Goal: Find specific page/section: Find specific page/section

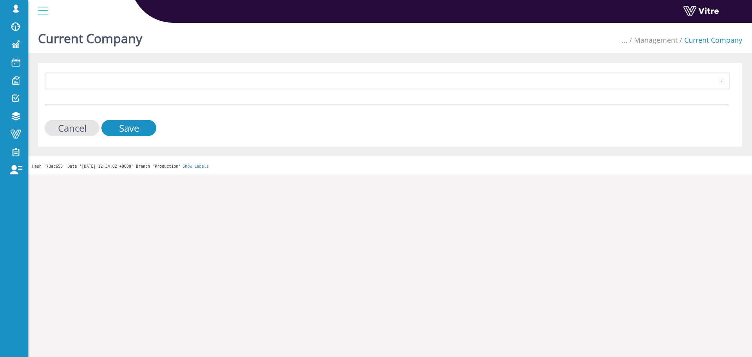
click at [652, 60] on div "Current Company ... Management Current Company 406 Cancel Save Hash '73ac653' D…" at bounding box center [390, 97] width 724 height 155
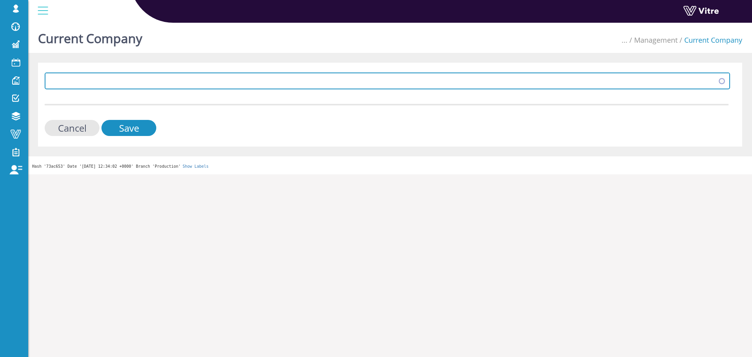
click at [648, 75] on span at bounding box center [380, 81] width 669 height 14
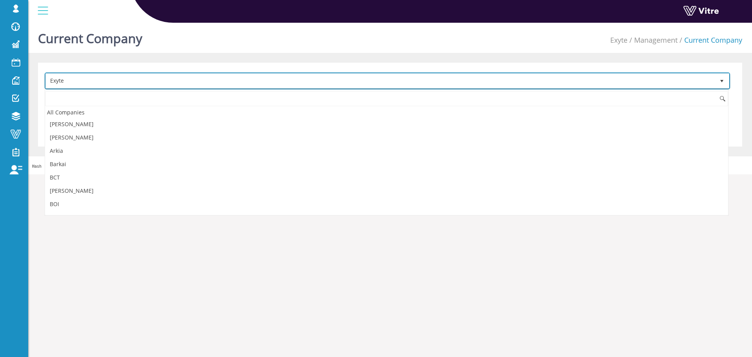
click at [647, 79] on span "Exyte" at bounding box center [380, 81] width 669 height 14
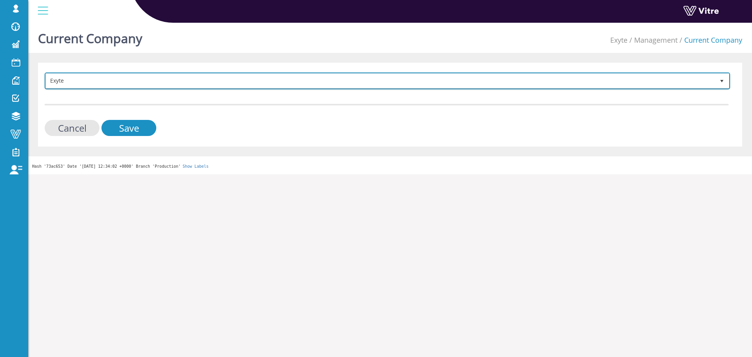
click at [647, 79] on span "Exyte" at bounding box center [380, 81] width 669 height 14
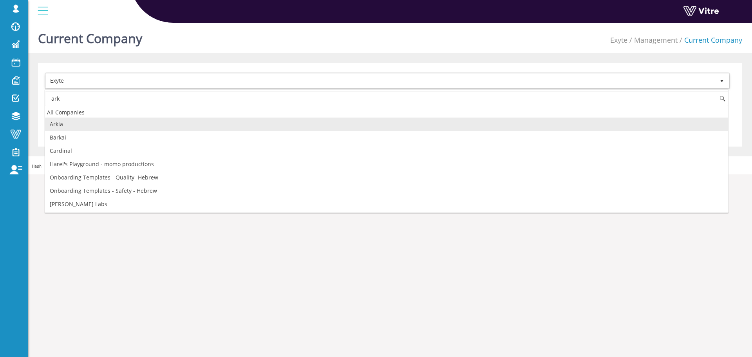
scroll to position [0, 0]
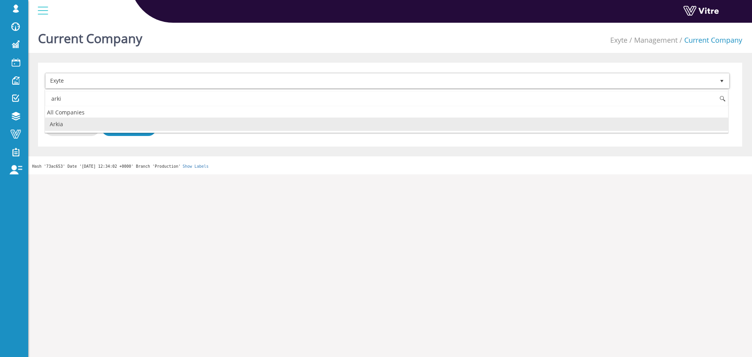
type input "arki"
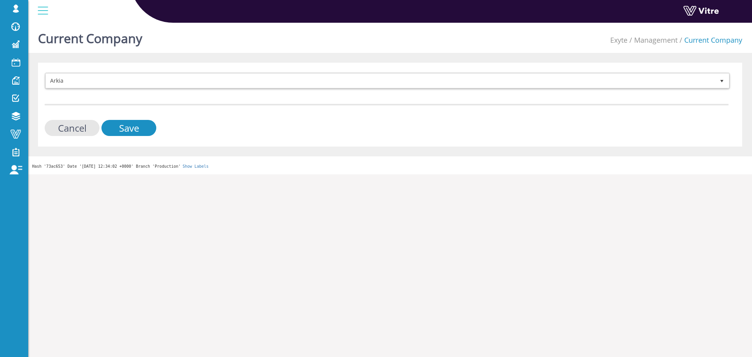
click at [142, 117] on form "Arkia 328 Cancel Save" at bounding box center [387, 103] width 684 height 63
click at [132, 130] on input "Save" at bounding box center [128, 128] width 55 height 16
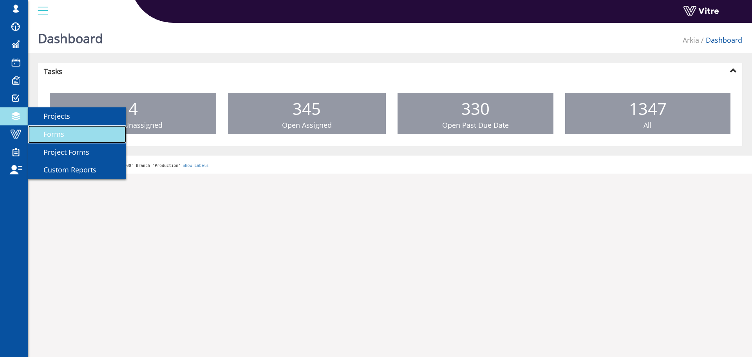
click at [52, 128] on link "Forms" at bounding box center [77, 134] width 98 height 18
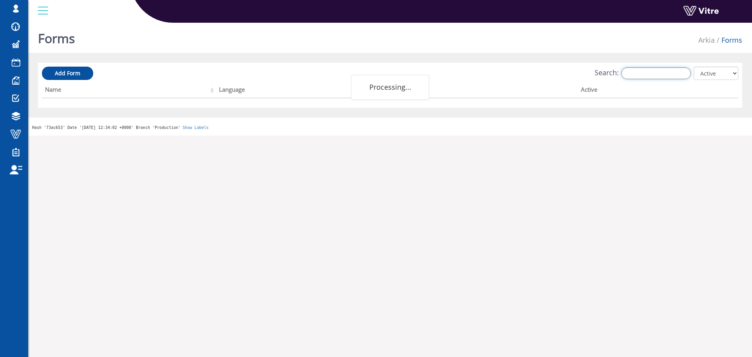
click at [679, 79] on input "Search:" at bounding box center [656, 73] width 70 height 12
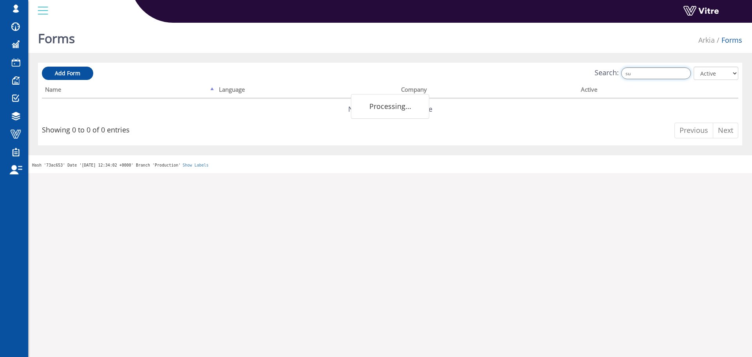
type input "s"
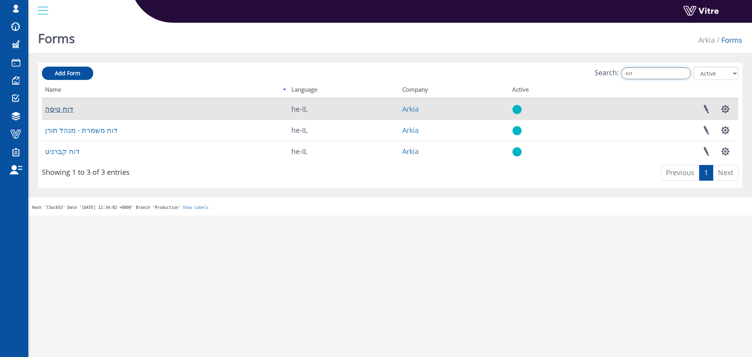
type input "דוח"
click at [60, 108] on link "דוח טיסה" at bounding box center [59, 108] width 28 height 9
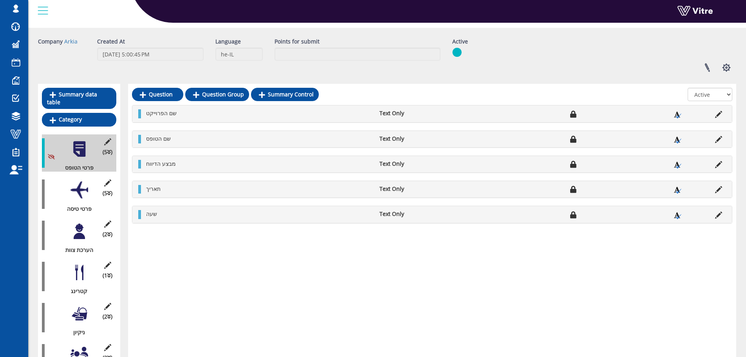
scroll to position [39, 0]
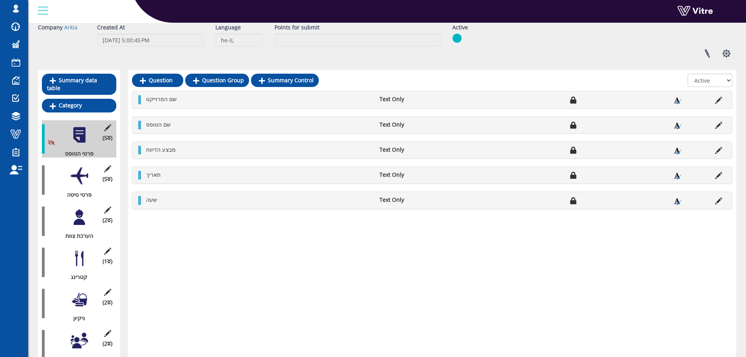
click at [72, 167] on div at bounding box center [79, 176] width 18 height 18
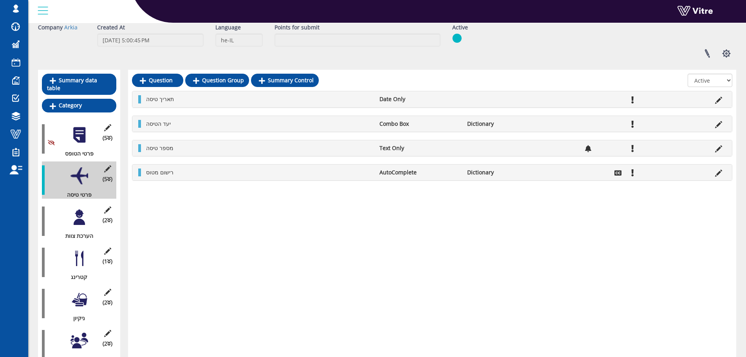
click at [55, 202] on div "(2 ) הערכת צוות" at bounding box center [79, 220] width 74 height 37
click at [71, 202] on div "(2 ) הערכת צוות" at bounding box center [79, 220] width 74 height 37
click at [90, 202] on div "(2 ) הערכת צוות" at bounding box center [79, 220] width 74 height 37
click at [84, 208] on div at bounding box center [79, 217] width 18 height 18
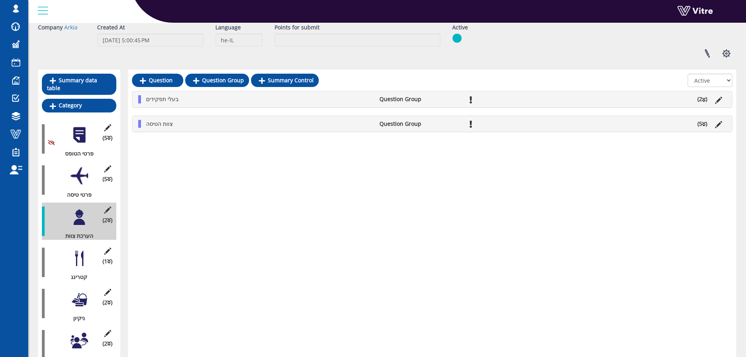
click at [706, 99] on li "(2 )" at bounding box center [702, 99] width 18 height 8
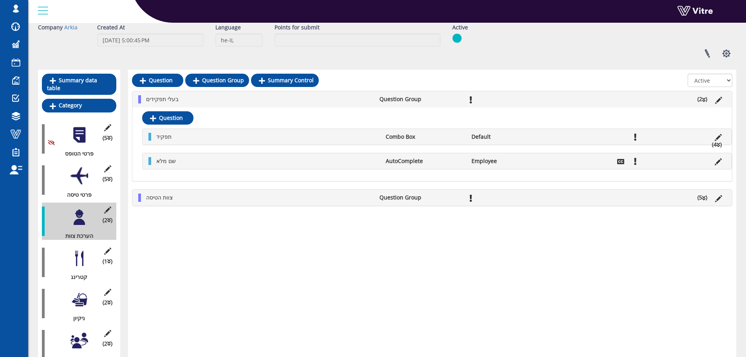
click at [107, 257] on span "(1 )" at bounding box center [108, 261] width 10 height 8
click at [75, 253] on div at bounding box center [79, 258] width 18 height 18
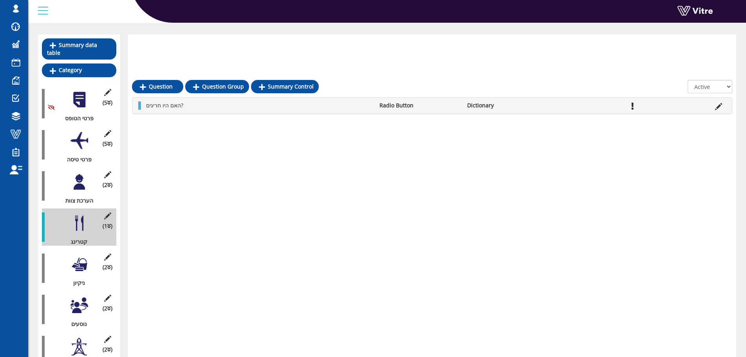
scroll to position [117, 0]
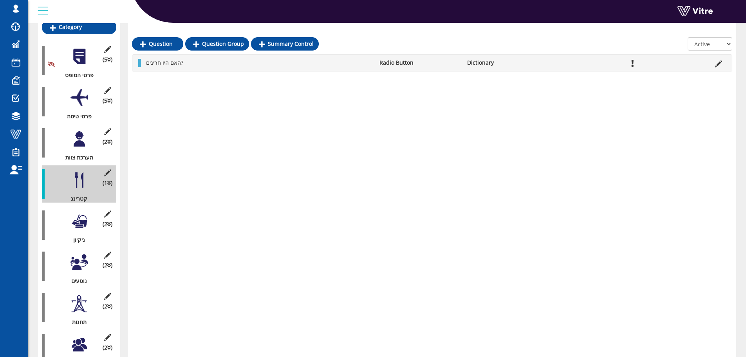
click at [78, 212] on div at bounding box center [79, 221] width 18 height 18
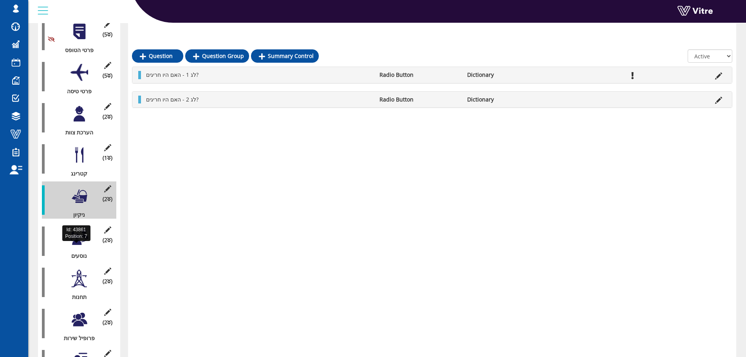
scroll to position [157, 0]
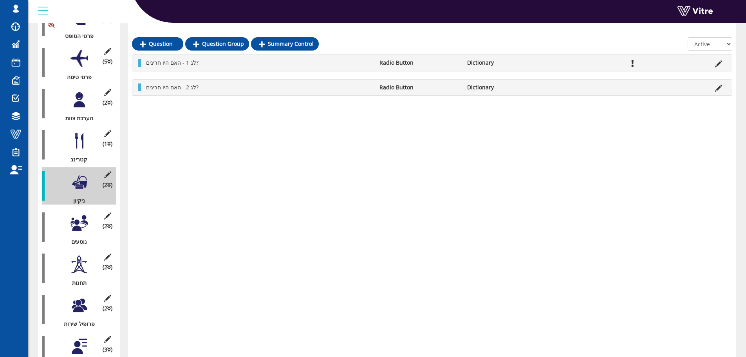
click at [81, 226] on div "Id: 43861 Position: 7" at bounding box center [76, 219] width 28 height 16
click at [81, 226] on div "(2 ) נוסעים" at bounding box center [79, 226] width 74 height 37
click at [80, 223] on div at bounding box center [79, 223] width 18 height 18
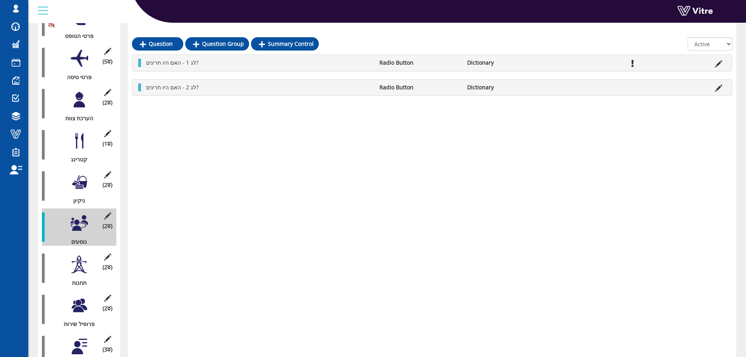
click at [79, 255] on div at bounding box center [79, 264] width 18 height 18
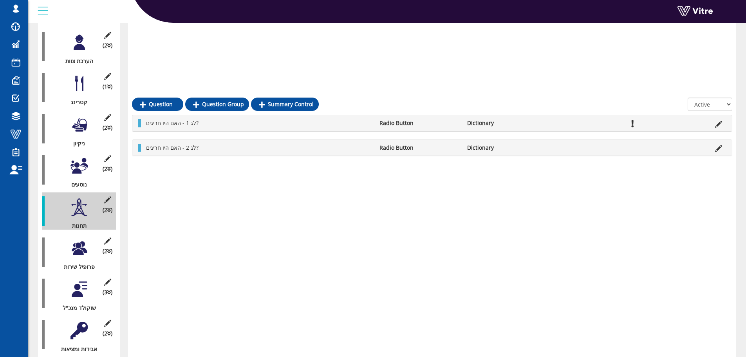
scroll to position [274, 0]
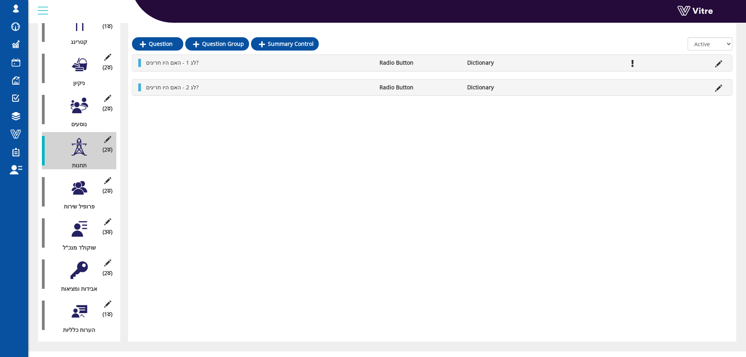
click at [80, 179] on div at bounding box center [79, 188] width 18 height 18
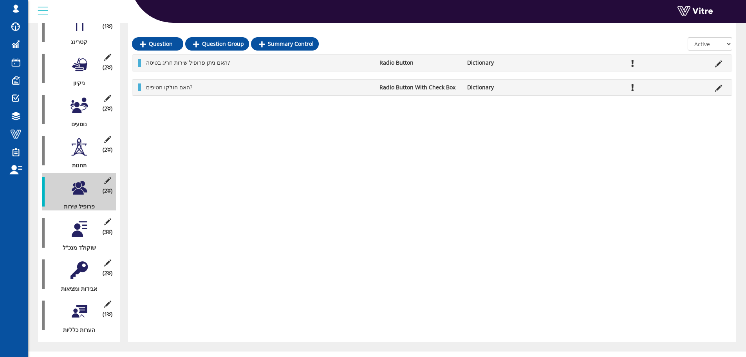
click at [88, 217] on div "(3 ) שוקולד מנכ"ל" at bounding box center [79, 232] width 74 height 37
click at [89, 225] on div "(3 ) שוקולד מנכ"ל" at bounding box center [79, 232] width 74 height 37
click at [85, 230] on div "(3 ) שוקולד מנכ"ל" at bounding box center [79, 232] width 74 height 37
click at [88, 306] on div "(1 ) הערות כלליות" at bounding box center [79, 314] width 74 height 37
click at [83, 307] on div at bounding box center [79, 311] width 18 height 18
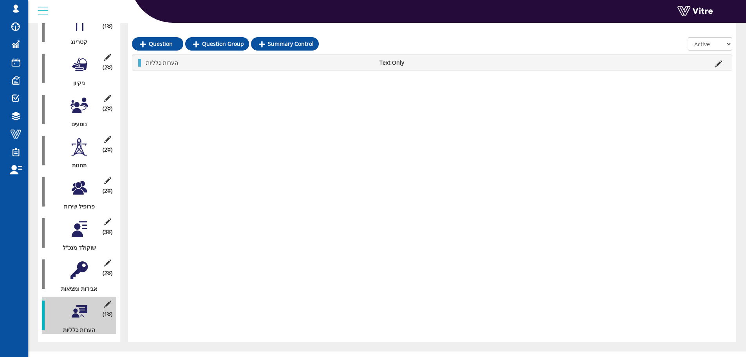
click at [86, 273] on div "(2 ) אבידות ומציאות" at bounding box center [79, 273] width 74 height 37
click at [87, 265] on div at bounding box center [79, 270] width 18 height 18
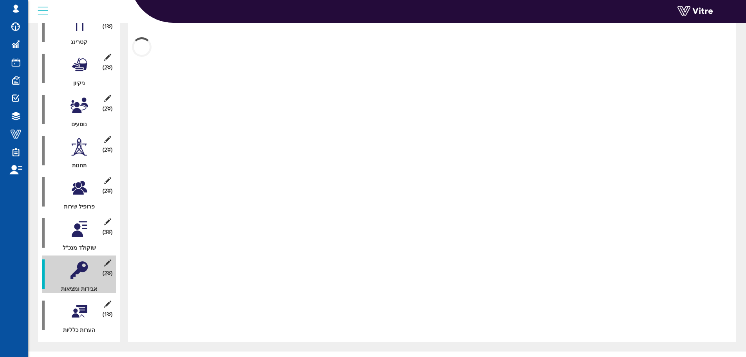
click at [85, 263] on div at bounding box center [79, 270] width 18 height 18
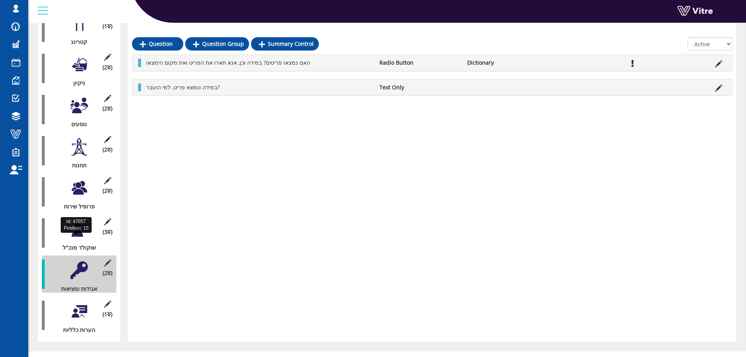
click at [86, 244] on div "שוקולד מנכ"ל" at bounding box center [76, 248] width 69 height 8
click at [84, 227] on div at bounding box center [79, 229] width 18 height 18
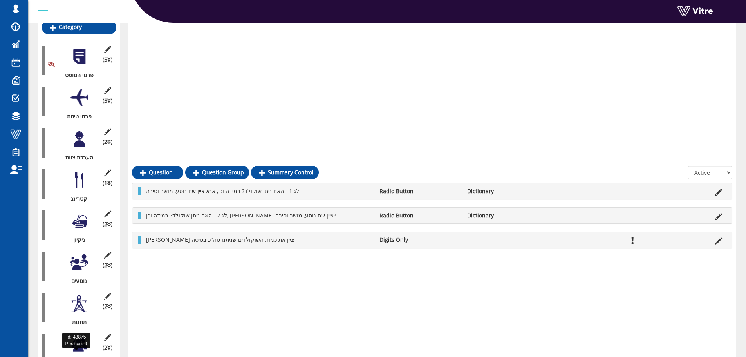
scroll to position [0, 0]
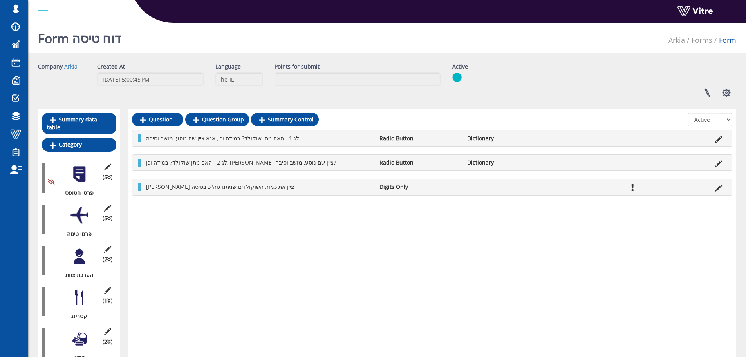
click at [81, 248] on div at bounding box center [79, 256] width 18 height 18
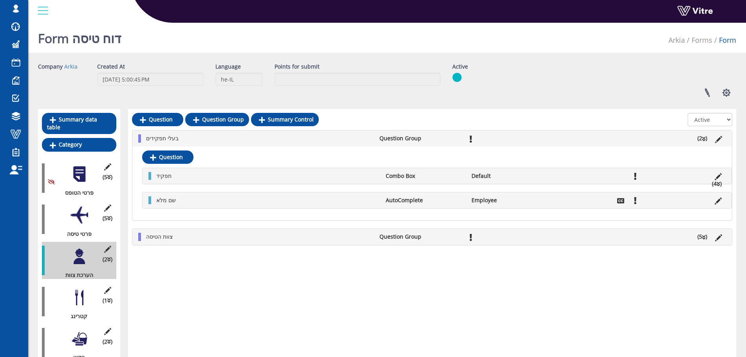
click at [83, 215] on div at bounding box center [79, 215] width 18 height 18
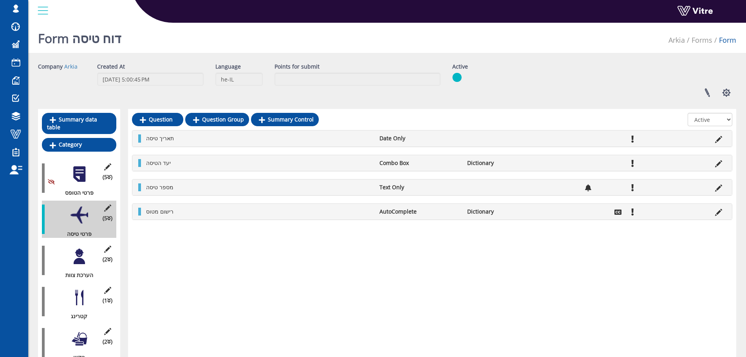
click at [85, 247] on div at bounding box center [79, 256] width 18 height 18
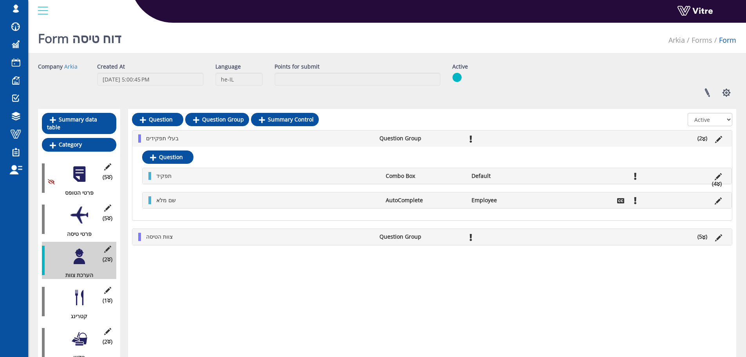
click at [705, 236] on icon at bounding box center [704, 237] width 4 height 5
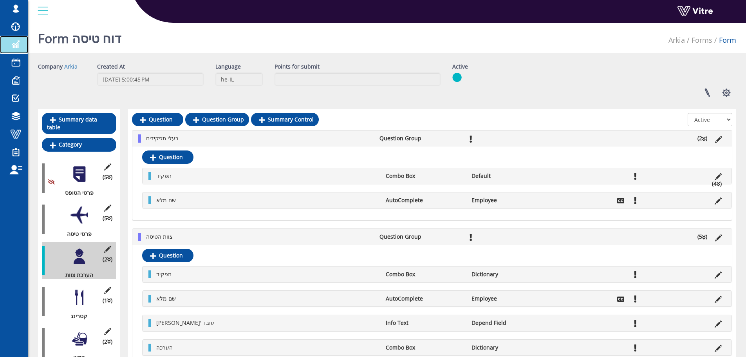
click at [13, 45] on span at bounding box center [16, 44] width 20 height 9
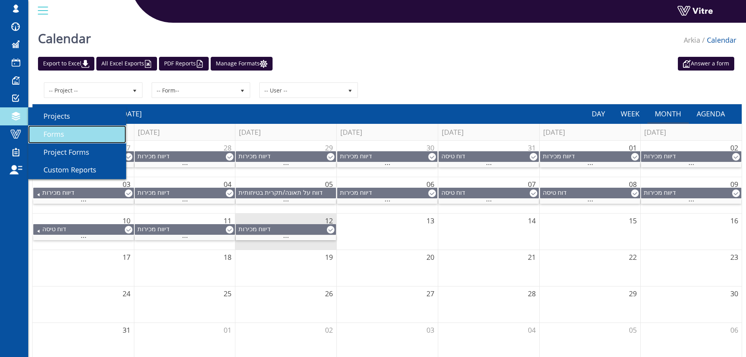
click at [76, 133] on link "Forms" at bounding box center [77, 134] width 98 height 18
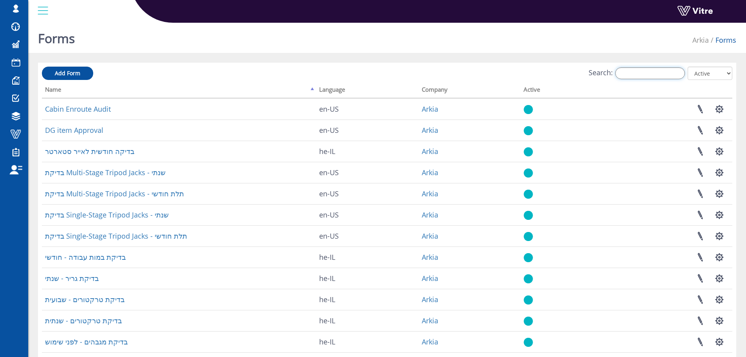
click at [665, 78] on input "Search:" at bounding box center [650, 73] width 70 height 12
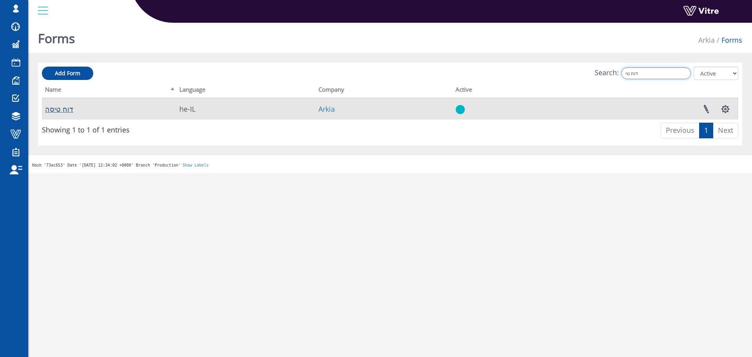
type input "דוח טי"
click at [57, 113] on link "דוח טיסה" at bounding box center [59, 108] width 28 height 9
click at [57, 112] on link "דוח טיסה" at bounding box center [59, 108] width 28 height 9
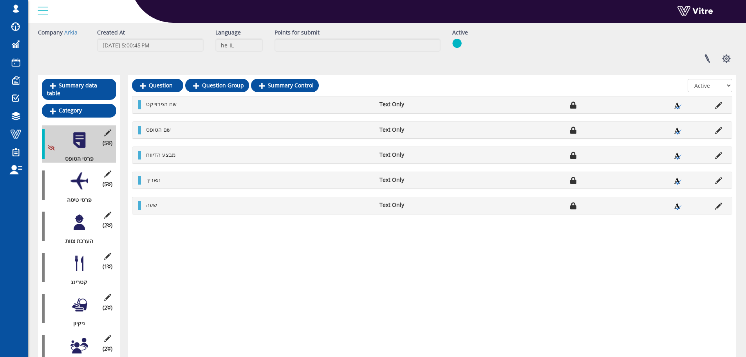
scroll to position [78, 0]
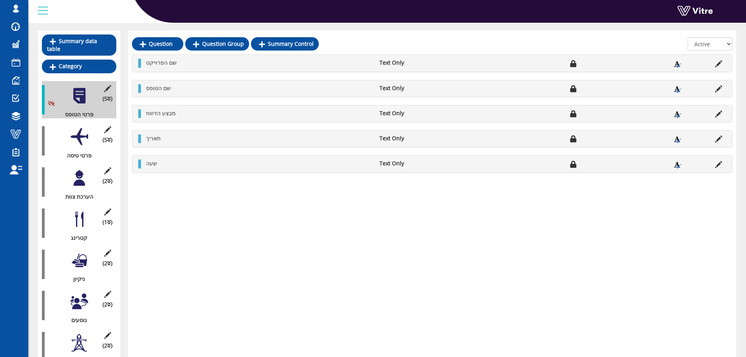
click at [78, 152] on div "פרטי טיסה" at bounding box center [76, 156] width 69 height 8
click at [78, 135] on div at bounding box center [79, 137] width 18 height 18
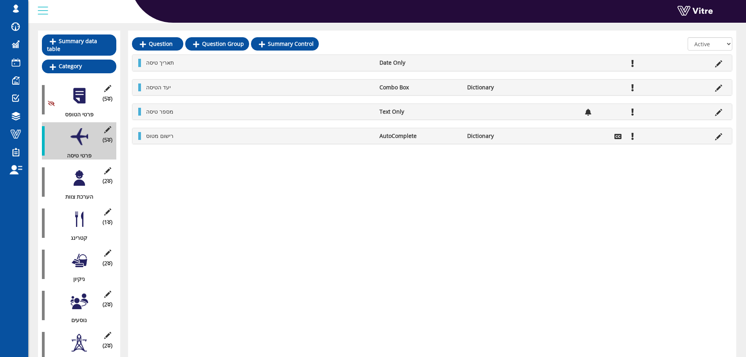
click at [88, 173] on div at bounding box center [79, 178] width 18 height 18
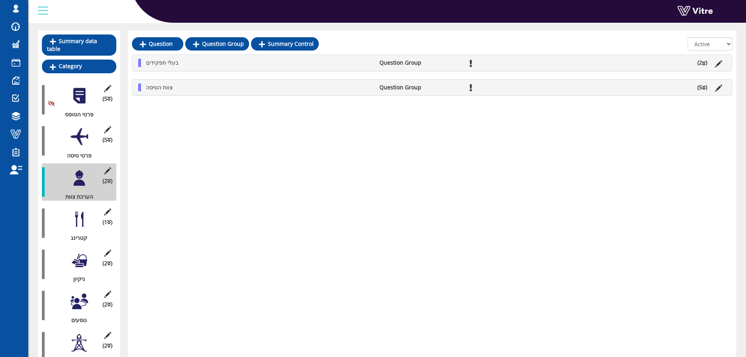
click at [704, 65] on icon at bounding box center [704, 63] width 4 height 5
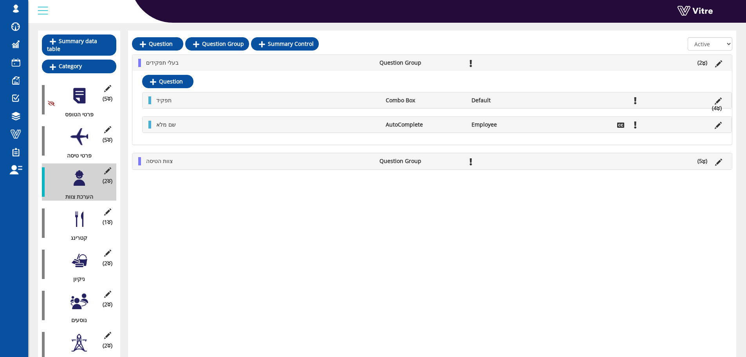
click at [703, 161] on icon at bounding box center [704, 161] width 4 height 5
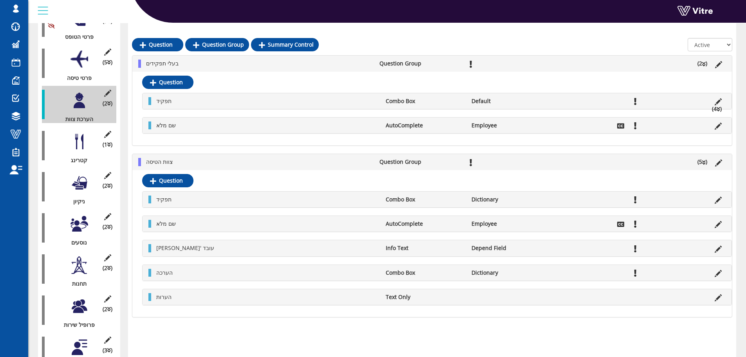
scroll to position [157, 0]
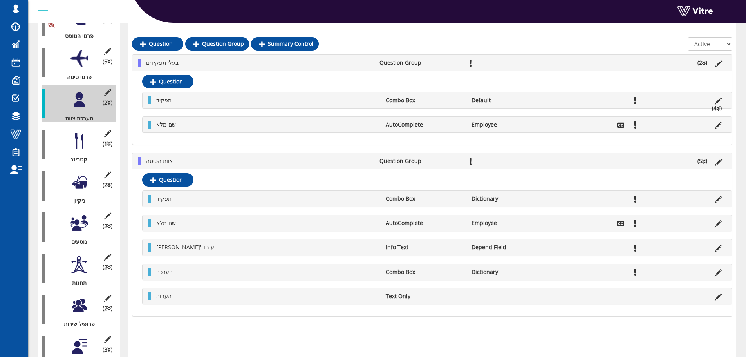
click at [78, 132] on div at bounding box center [79, 141] width 18 height 18
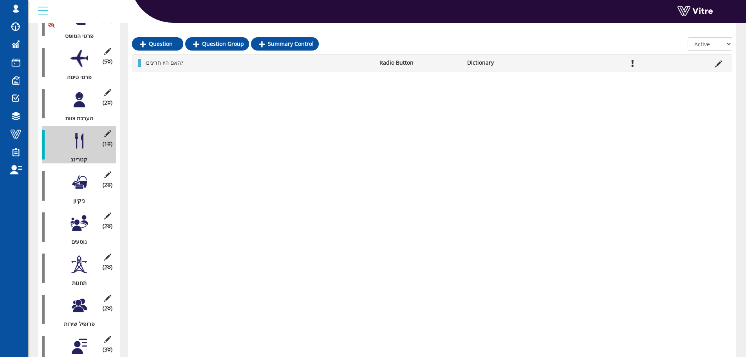
click at [78, 173] on div at bounding box center [79, 182] width 18 height 18
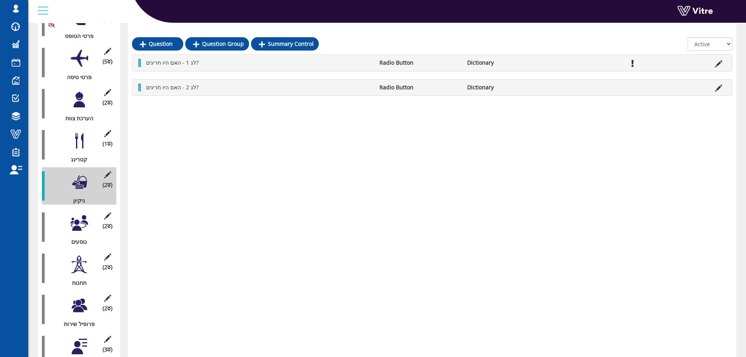
click at [87, 216] on div at bounding box center [79, 223] width 18 height 18
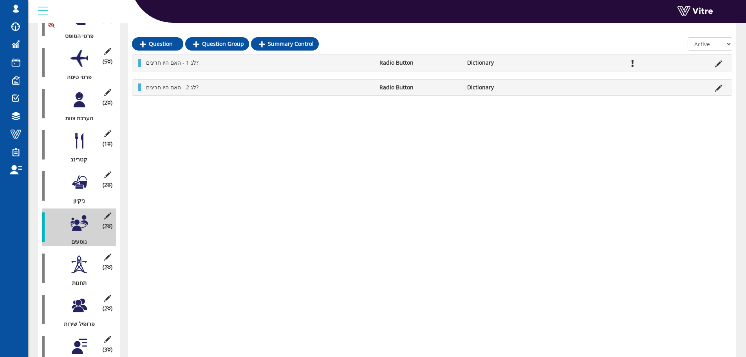
click at [86, 259] on div at bounding box center [79, 264] width 18 height 18
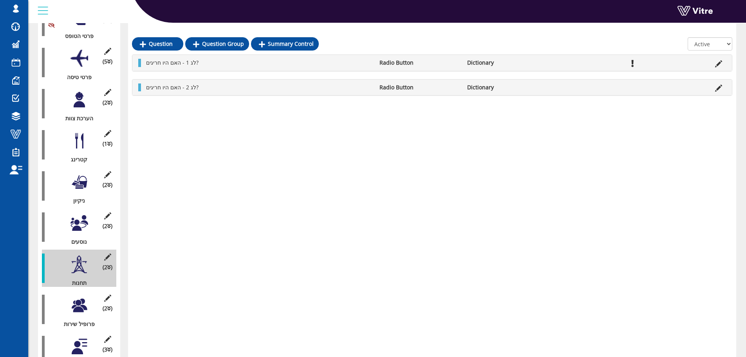
click at [85, 224] on div at bounding box center [79, 223] width 18 height 18
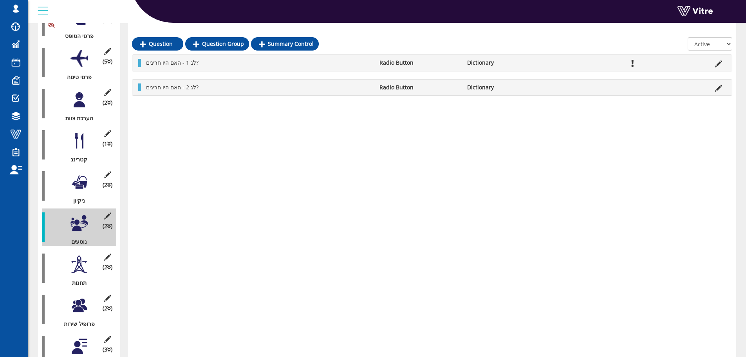
click at [82, 185] on div "(2 ) ניקיון" at bounding box center [79, 185] width 74 height 37
click at [86, 178] on div at bounding box center [79, 182] width 18 height 18
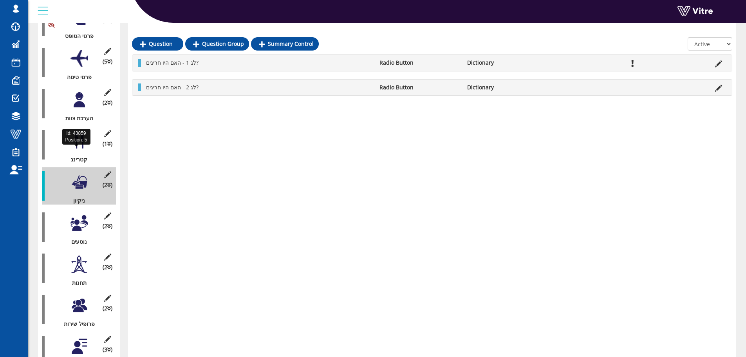
click at [87, 155] on div "קטרינג" at bounding box center [76, 159] width 69 height 8
click at [85, 133] on div at bounding box center [79, 141] width 18 height 18
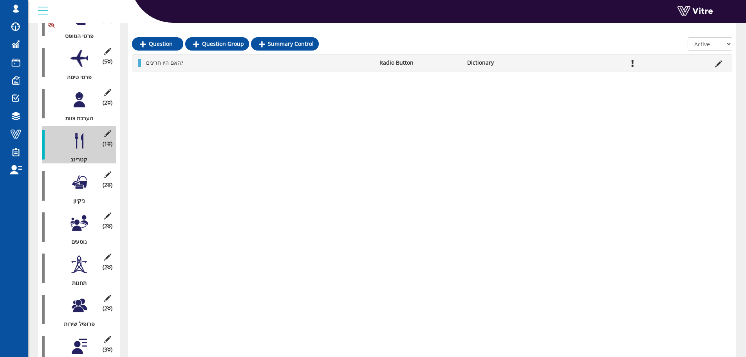
click at [86, 99] on div at bounding box center [79, 100] width 18 height 18
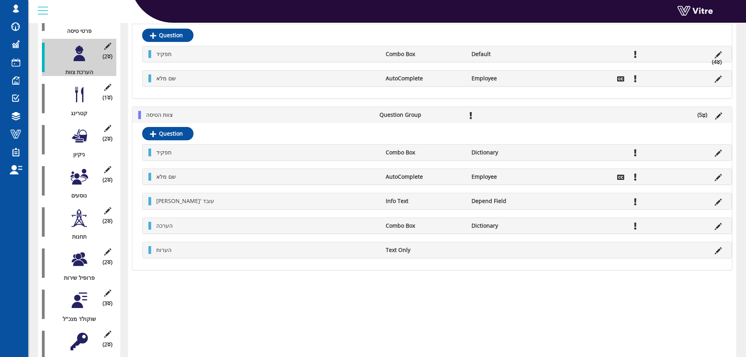
scroll to position [274, 0]
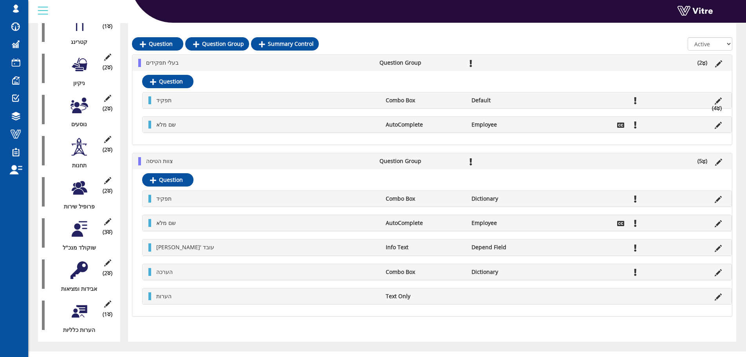
click at [82, 267] on div at bounding box center [79, 270] width 18 height 18
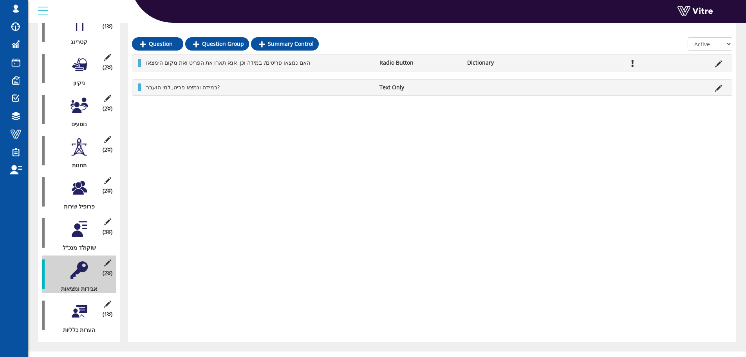
click at [147, 141] on div "Question Question Group Summary Control All Active Not Active האם נמצאו פריטים?…" at bounding box center [432, 88] width 608 height 507
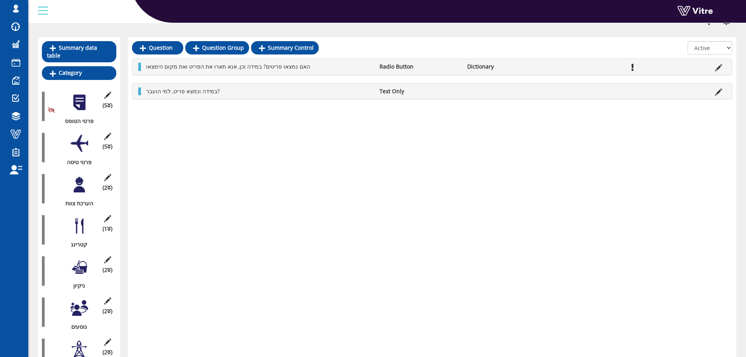
scroll to position [39, 0]
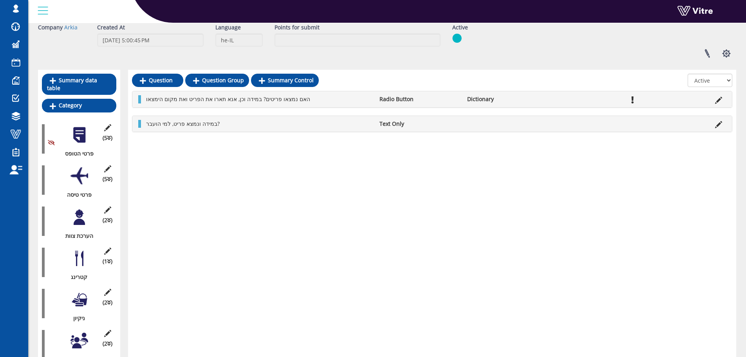
click at [77, 167] on div at bounding box center [79, 176] width 18 height 18
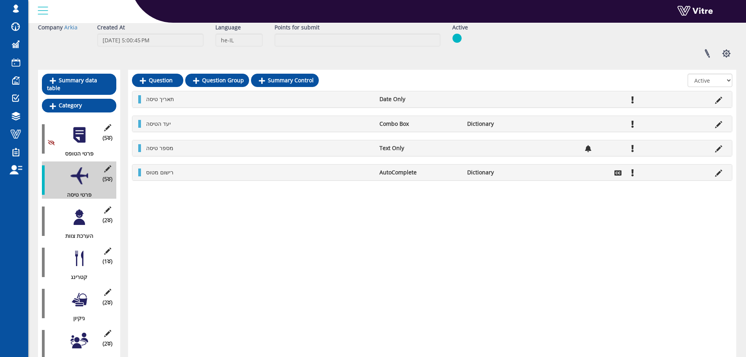
click at [83, 208] on div at bounding box center [79, 217] width 18 height 18
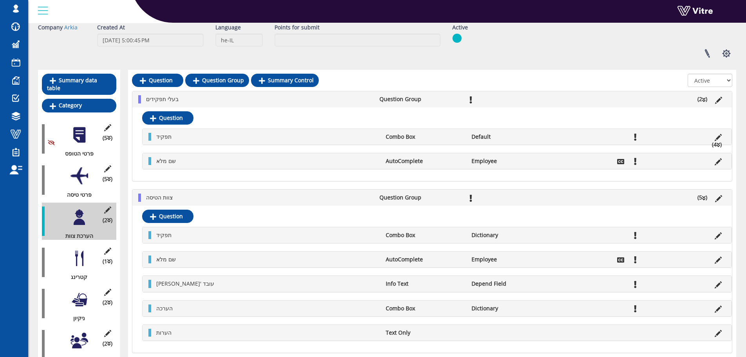
click at [79, 255] on div at bounding box center [79, 258] width 18 height 18
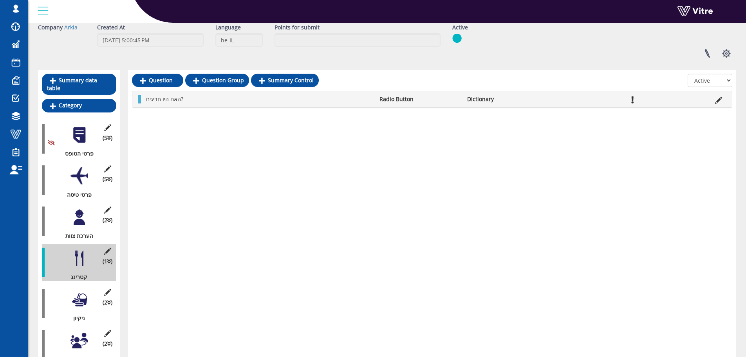
scroll to position [78, 0]
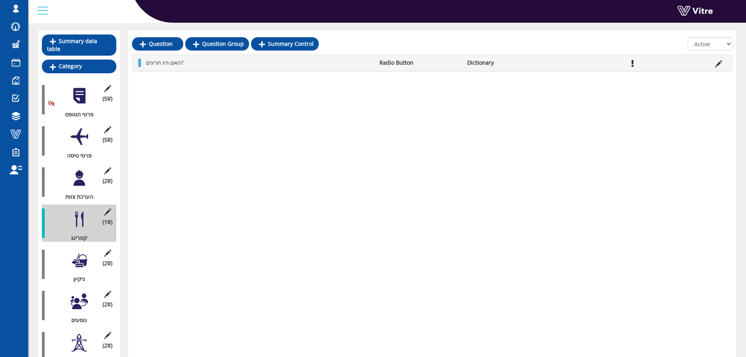
click at [89, 255] on div "(2 ) ניקיון" at bounding box center [79, 263] width 74 height 37
click at [85, 257] on div at bounding box center [79, 260] width 18 height 18
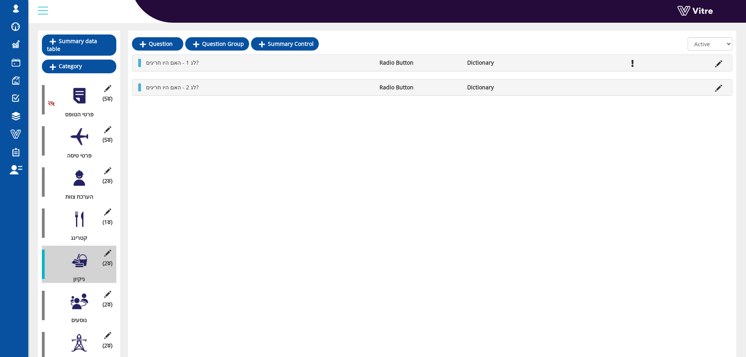
click at [79, 292] on div at bounding box center [79, 301] width 18 height 18
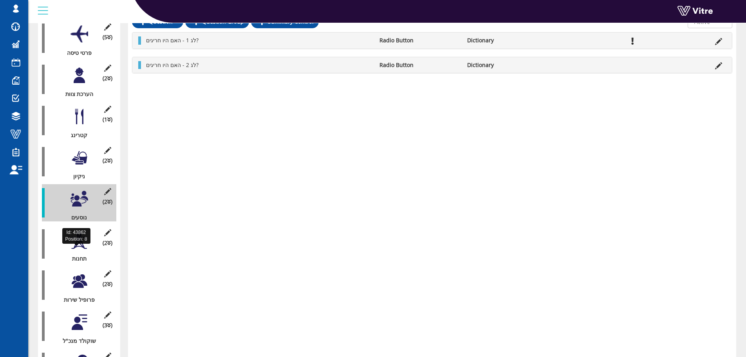
scroll to position [157, 0]
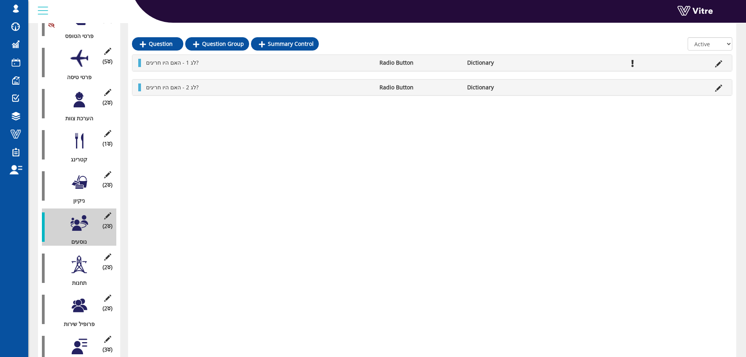
click at [79, 279] on div "תחנות" at bounding box center [76, 283] width 69 height 8
click at [83, 259] on div at bounding box center [79, 264] width 18 height 18
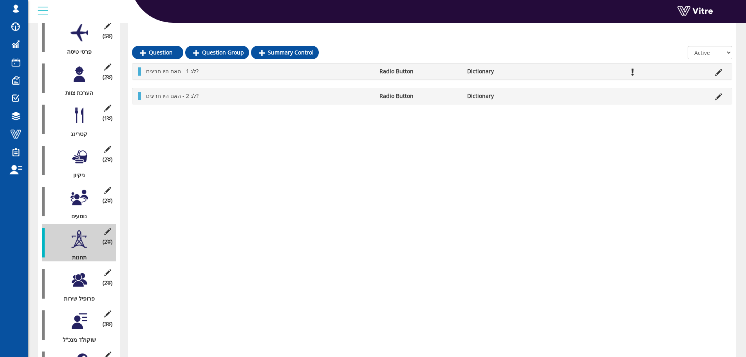
scroll to position [196, 0]
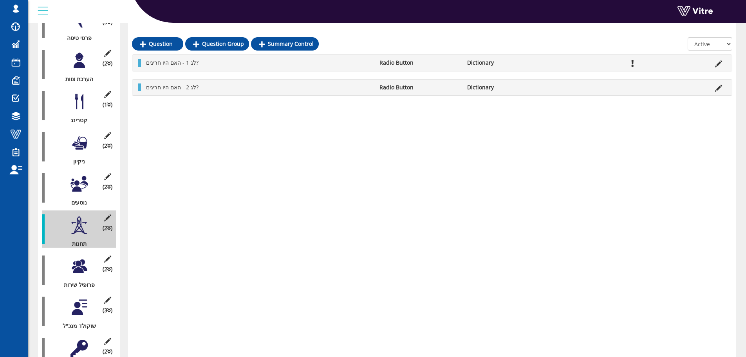
click at [83, 259] on div at bounding box center [79, 266] width 18 height 18
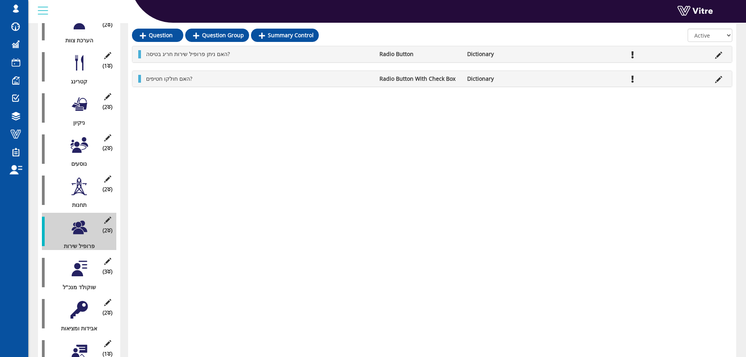
scroll to position [235, 0]
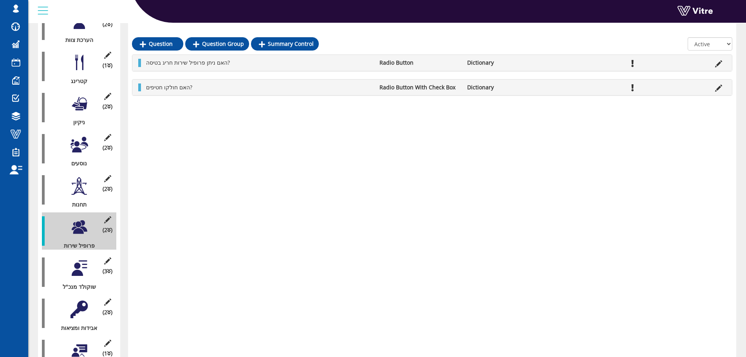
click at [87, 260] on div at bounding box center [79, 268] width 18 height 18
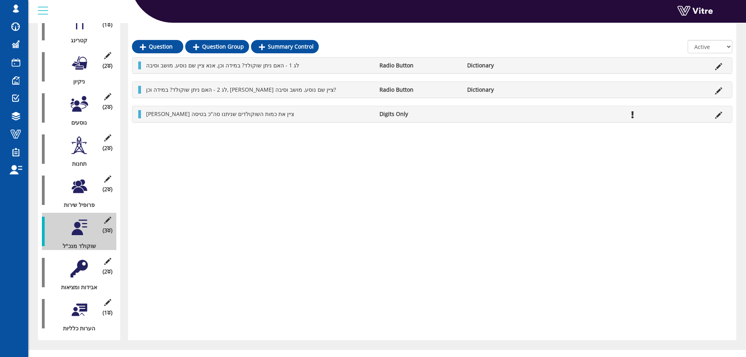
scroll to position [278, 0]
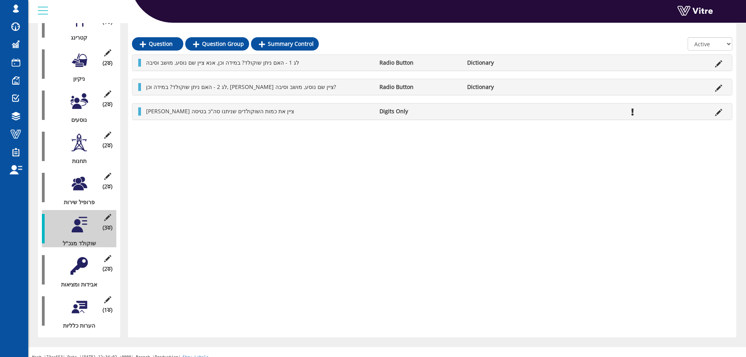
click at [69, 251] on div "(2 ) אבידות ומציאות" at bounding box center [79, 269] width 74 height 37
click at [74, 257] on div at bounding box center [79, 266] width 18 height 18
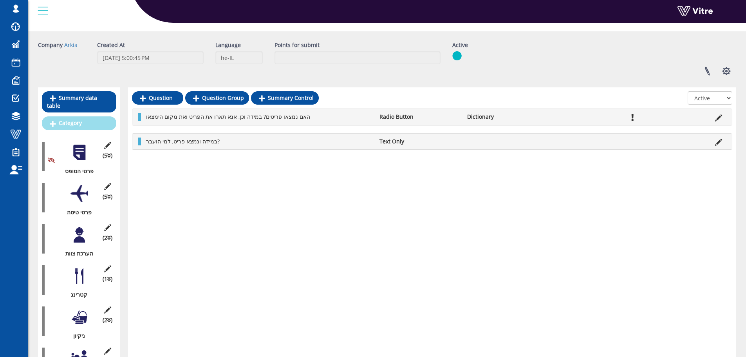
scroll to position [0, 0]
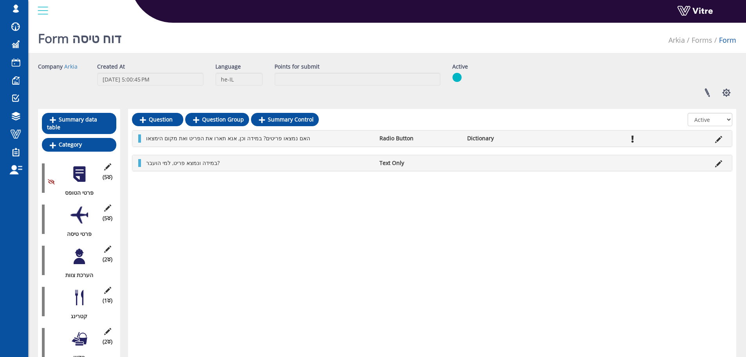
click at [73, 206] on div at bounding box center [79, 215] width 18 height 18
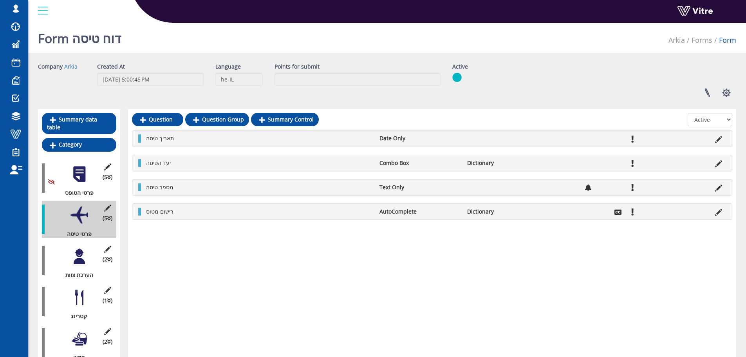
drag, startPoint x: 186, startPoint y: 215, endPoint x: 222, endPoint y: 203, distance: 37.4
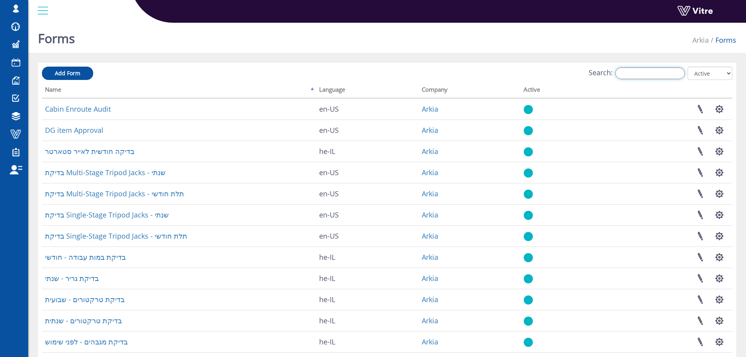
click at [644, 78] on input "Search:" at bounding box center [650, 73] width 70 height 12
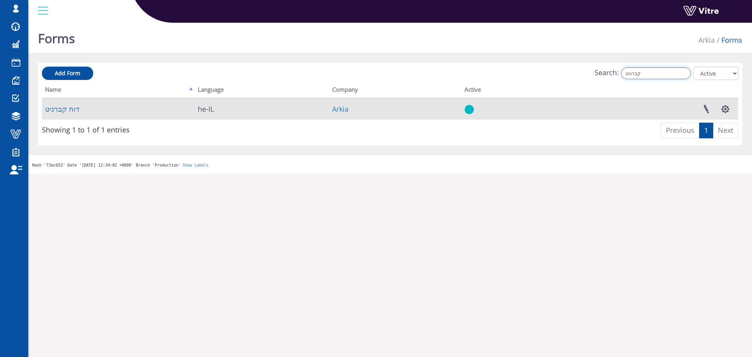
type input "קברניט"
drag, startPoint x: 86, startPoint y: 111, endPoint x: 71, endPoint y: 110, distance: 14.9
click at [86, 111] on td "דוח קברניט" at bounding box center [118, 108] width 153 height 21
click at [71, 110] on link "דוח קברניט" at bounding box center [62, 108] width 34 height 9
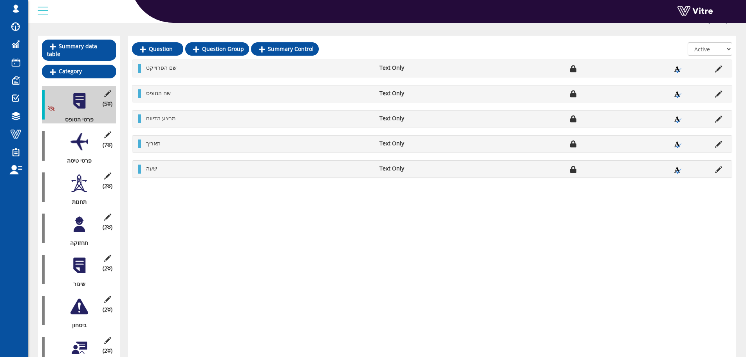
scroll to position [78, 0]
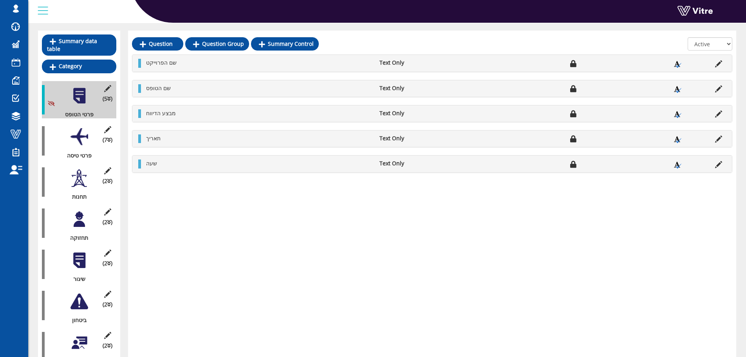
click at [79, 128] on div at bounding box center [79, 137] width 18 height 18
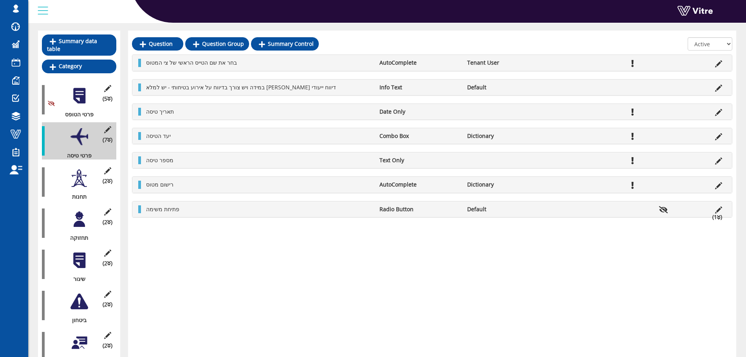
click at [84, 196] on div "(5 ) פרטי הטופס (7 ) פרטי טיסה (2 ) הערכת צוות (0 ) בעלי תפקידים (0 ) קטרינג (0…" at bounding box center [79, 223] width 74 height 284
click at [83, 193] on div "תחנות" at bounding box center [76, 197] width 69 height 8
click at [83, 182] on div "Id: 44651 Position: 8" at bounding box center [76, 174] width 28 height 20
click at [83, 182] on div "(2 ) תחנות" at bounding box center [79, 181] width 74 height 37
click at [81, 176] on div at bounding box center [79, 178] width 18 height 18
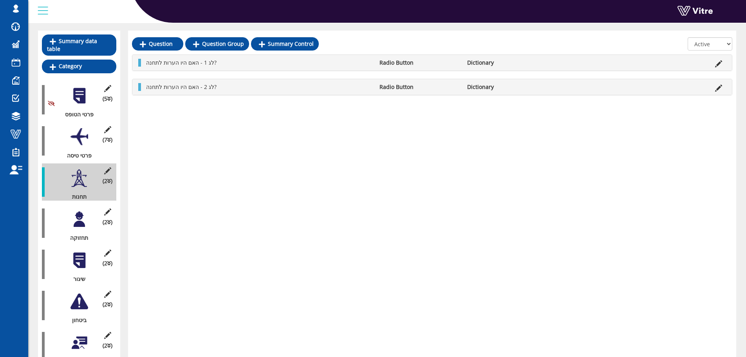
click at [80, 213] on div at bounding box center [79, 219] width 18 height 18
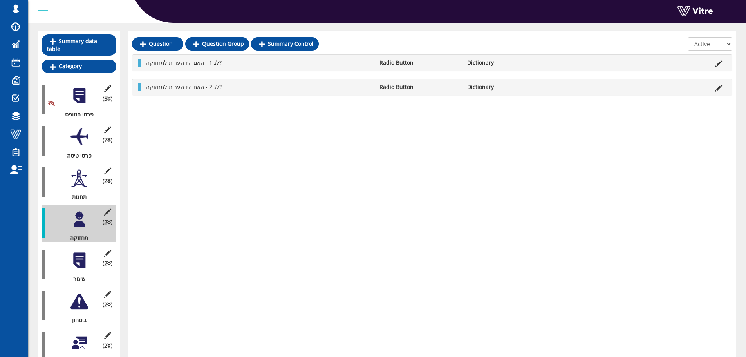
click at [87, 172] on div at bounding box center [79, 178] width 18 height 18
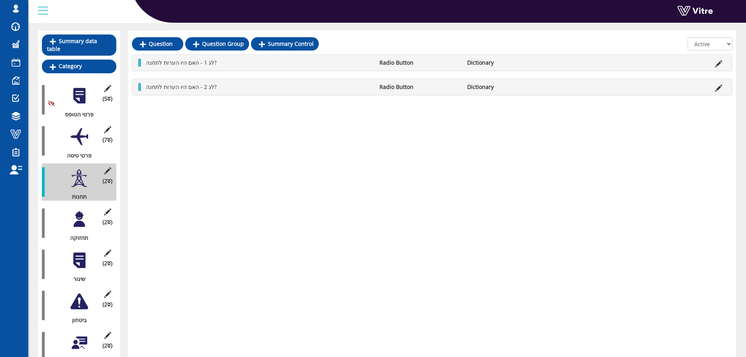
click at [87, 252] on div at bounding box center [79, 260] width 18 height 18
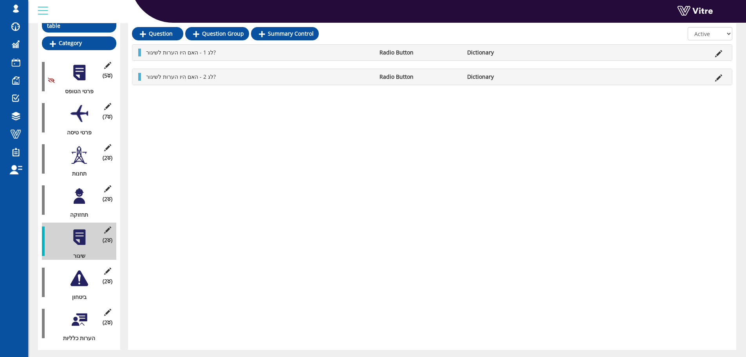
scroll to position [114, 0]
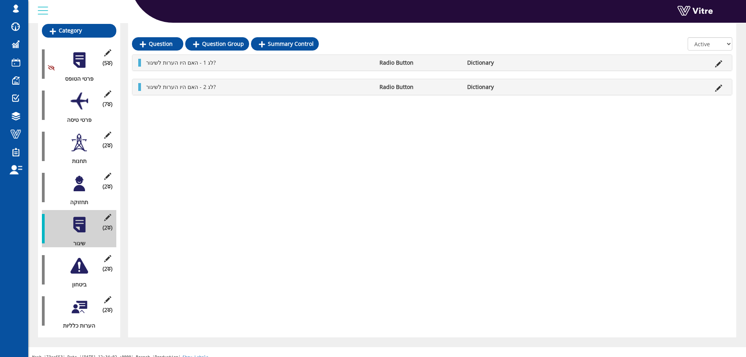
click at [76, 257] on div at bounding box center [79, 266] width 18 height 18
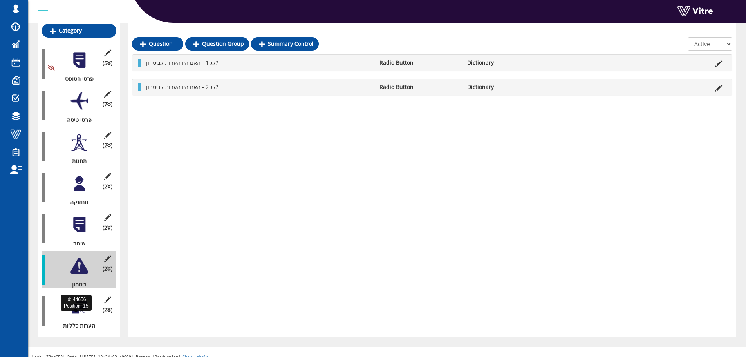
click at [67, 321] on div "הערות כלליות" at bounding box center [76, 325] width 69 height 8
click at [70, 306] on div "(2 ) הערות כלליות" at bounding box center [79, 310] width 74 height 37
click at [70, 302] on div at bounding box center [79, 307] width 18 height 18
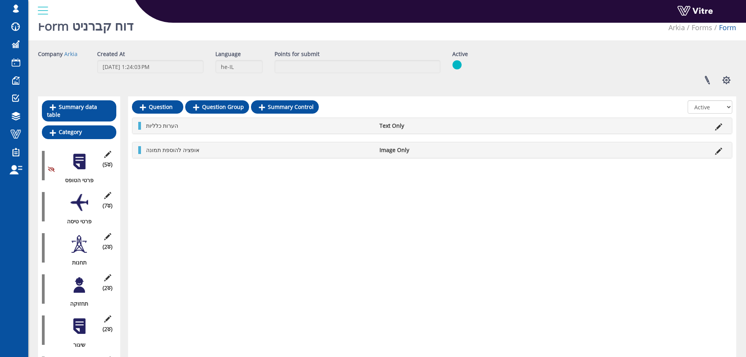
scroll to position [0, 0]
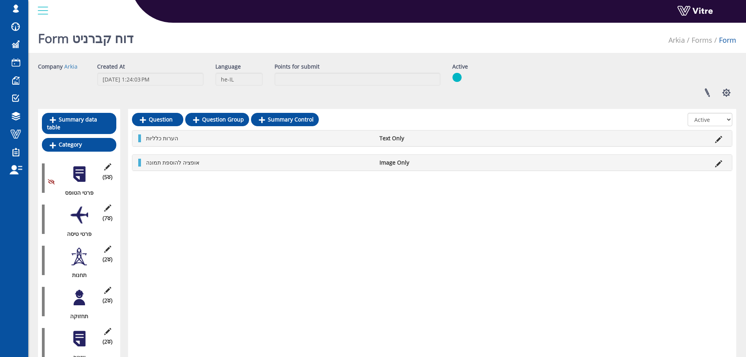
click at [76, 214] on div at bounding box center [79, 215] width 18 height 18
